Goal: Task Accomplishment & Management: Manage account settings

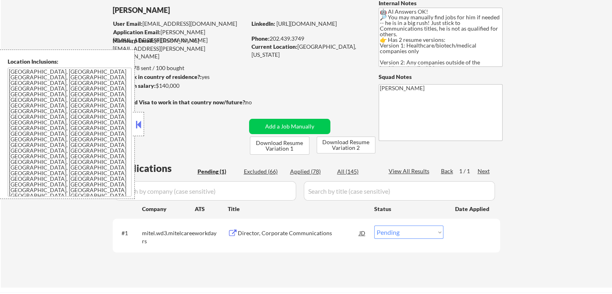
scroll to position [121, 0]
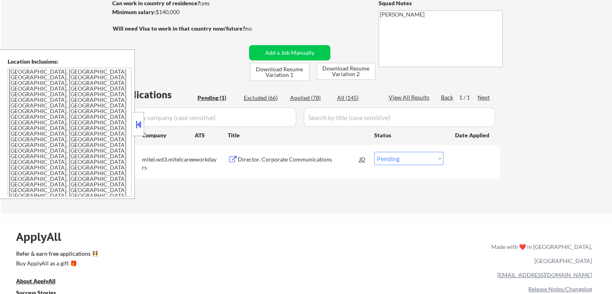
click at [248, 159] on div "Director, Corporate Communications" at bounding box center [299, 159] width 122 height 8
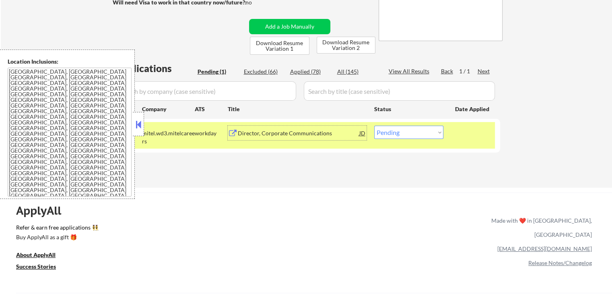
scroll to position [161, 0]
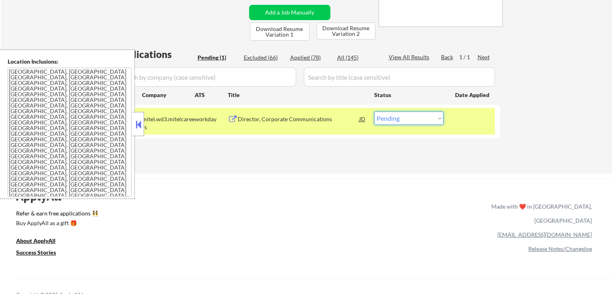
click at [413, 116] on select "Choose an option... Pending Applied Excluded (Questions) Excluded (Expired) Exc…" at bounding box center [408, 117] width 69 height 13
click at [409, 117] on select "Choose an option... Pending Applied Excluded (Questions) Excluded (Expired) Exc…" at bounding box center [408, 117] width 69 height 13
select select ""applied""
click at [374, 111] on select "Choose an option... Pending Applied Excluded (Questions) Excluded (Expired) Exc…" at bounding box center [408, 117] width 69 height 13
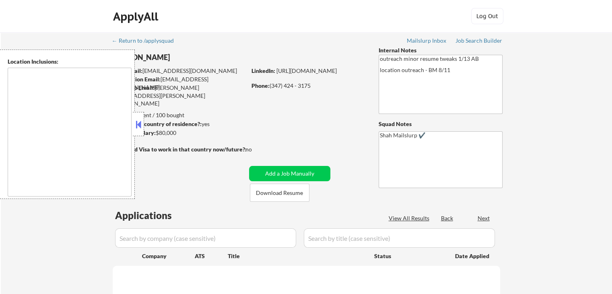
select select ""pending""
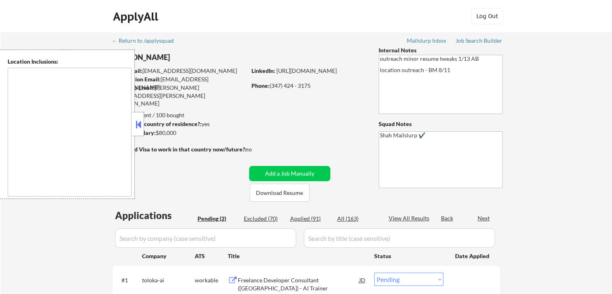
type textarea "[GEOGRAPHIC_DATA], [GEOGRAPHIC_DATA] [GEOGRAPHIC_DATA], [GEOGRAPHIC_DATA] [GEOG…"
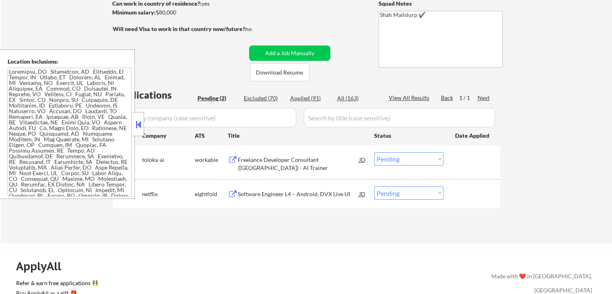
scroll to position [121, 0]
